Goal: Task Accomplishment & Management: Use online tool/utility

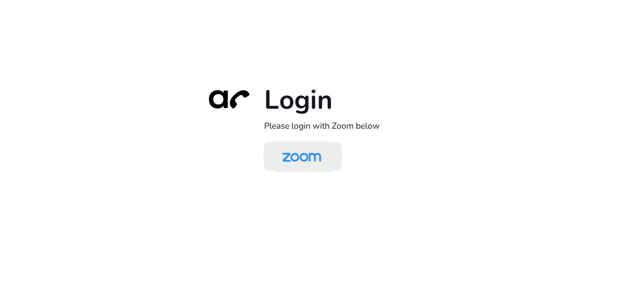
click at [295, 162] on img at bounding box center [302, 157] width 56 height 27
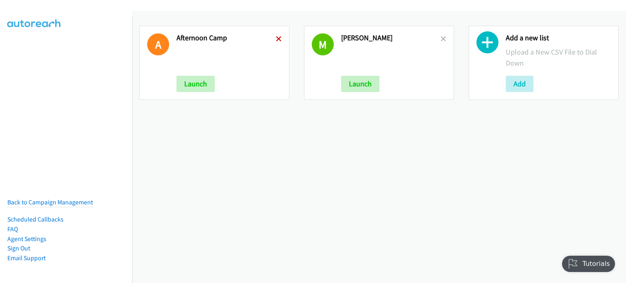
click at [279, 38] on icon at bounding box center [279, 40] width 6 height 6
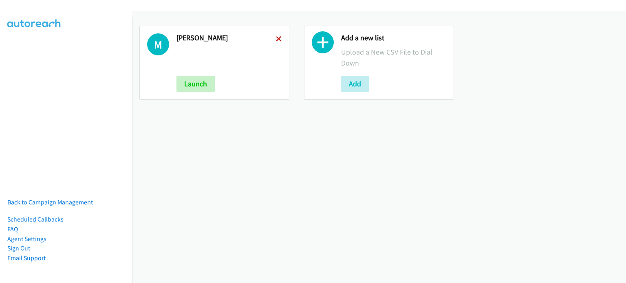
click at [276, 40] on icon at bounding box center [279, 40] width 6 height 6
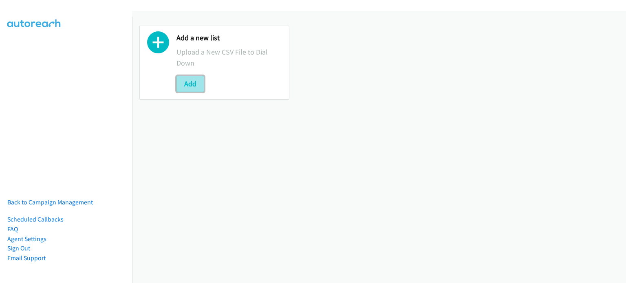
click at [197, 82] on button "Add" at bounding box center [191, 84] width 28 height 16
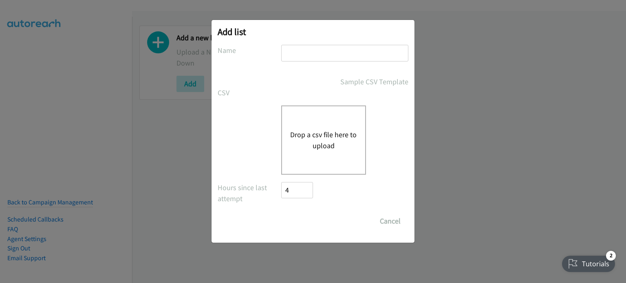
click at [326, 51] on input "text" at bounding box center [344, 53] width 127 height 17
type input "[PERSON_NAME]"
click at [319, 119] on div "Drop a csv file here to upload" at bounding box center [323, 140] width 85 height 69
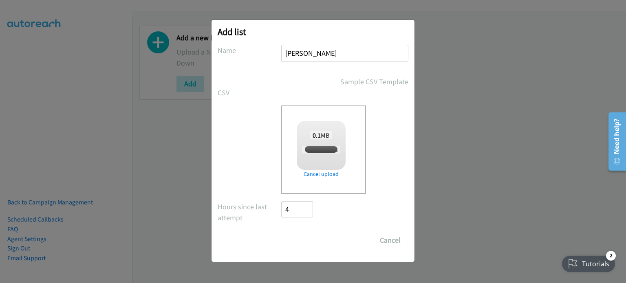
checkbox input "true"
click at [307, 239] on input "Save List" at bounding box center [302, 240] width 43 height 16
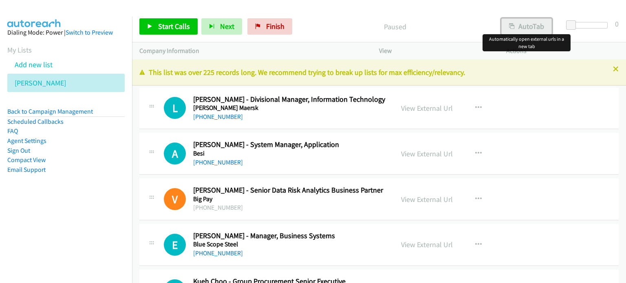
click at [530, 19] on button "AutoTab" at bounding box center [527, 26] width 51 height 16
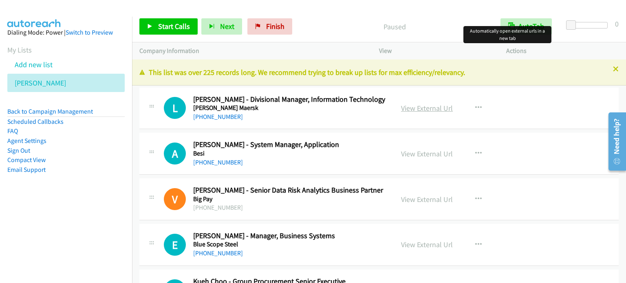
click at [421, 107] on link "View External Url" at bounding box center [427, 108] width 52 height 9
click at [437, 153] on link "View External Url" at bounding box center [427, 153] width 52 height 9
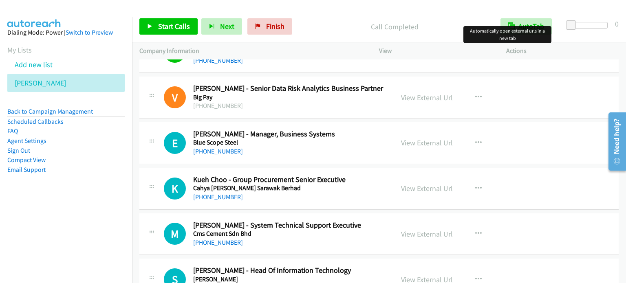
scroll to position [114, 0]
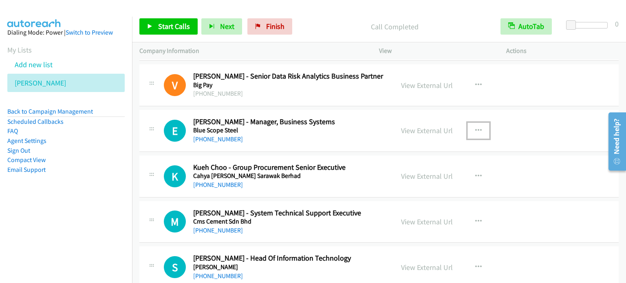
click at [480, 130] on button "button" at bounding box center [479, 131] width 22 height 16
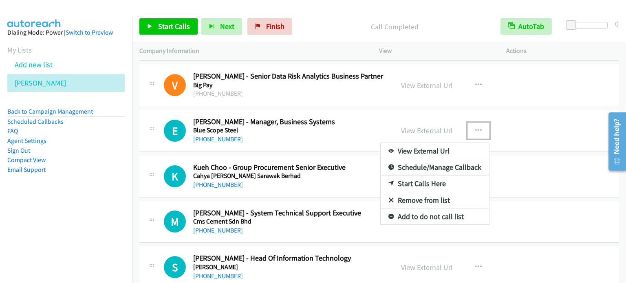
click at [438, 183] on link "Start Calls Here" at bounding box center [435, 184] width 108 height 16
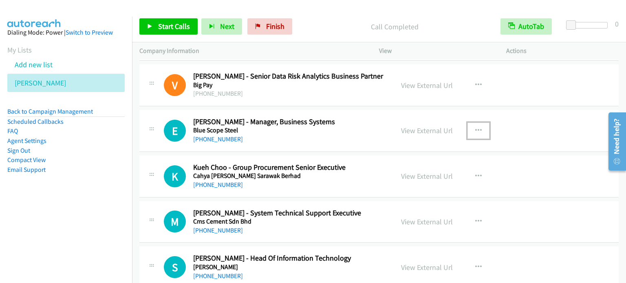
click at [481, 130] on button "button" at bounding box center [479, 131] width 22 height 16
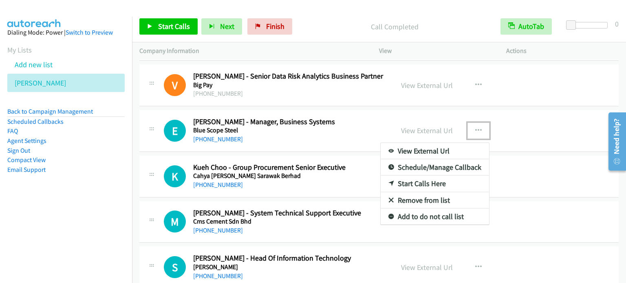
click at [431, 183] on link "Start Calls Here" at bounding box center [435, 184] width 108 height 16
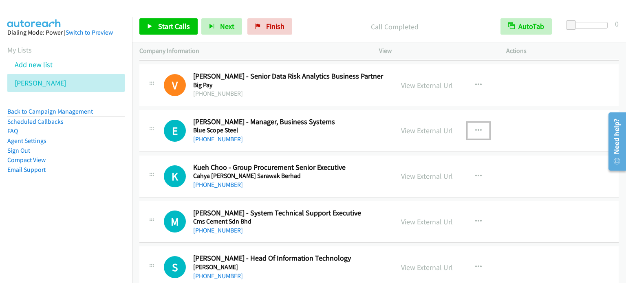
click at [475, 129] on icon "button" at bounding box center [478, 131] width 7 height 7
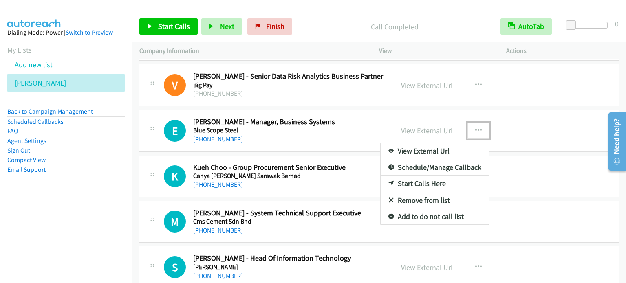
click at [419, 186] on link "Start Calls Here" at bounding box center [435, 184] width 108 height 16
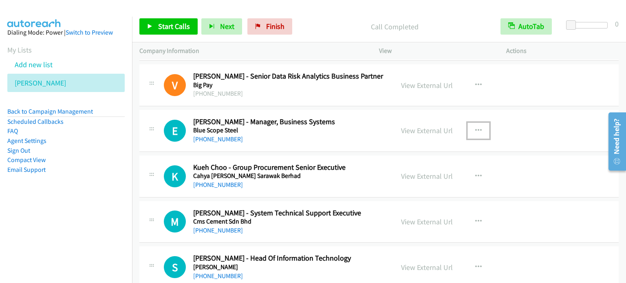
click at [468, 126] on button "button" at bounding box center [479, 131] width 22 height 16
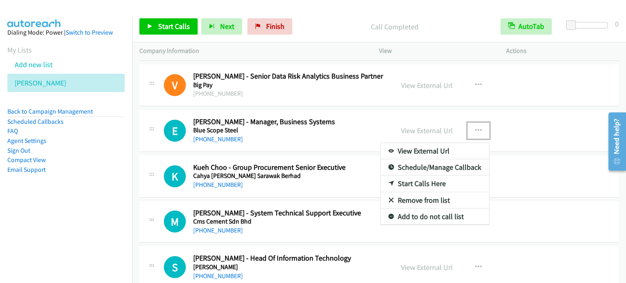
click at [434, 185] on link "Start Calls Here" at bounding box center [435, 184] width 108 height 16
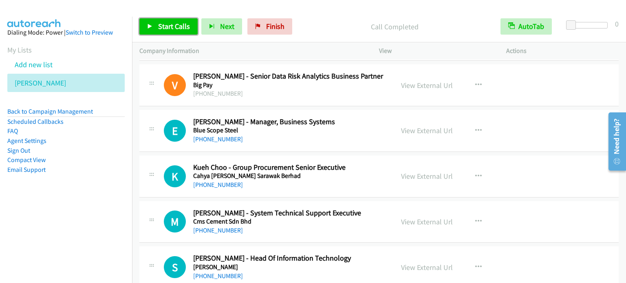
click at [173, 27] on span "Start Calls" at bounding box center [174, 26] width 32 height 9
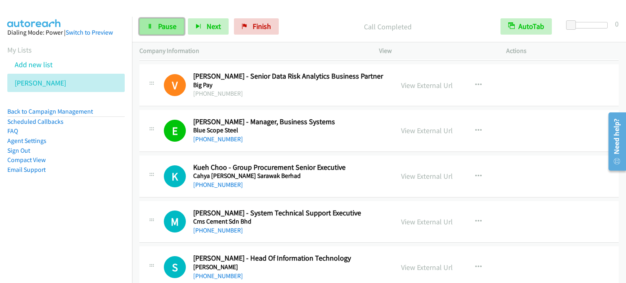
click at [159, 31] on link "Pause" at bounding box center [161, 26] width 45 height 16
